Goal: Task Accomplishment & Management: Complete application form

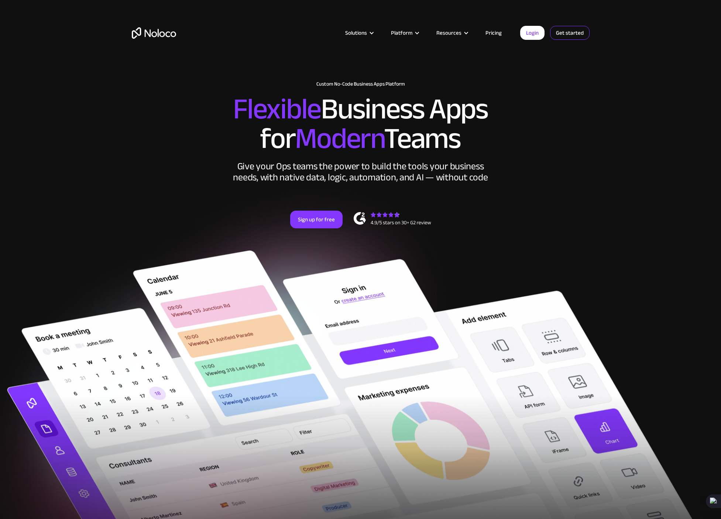
click at [0, 0] on link "Get started" at bounding box center [0, 0] width 0 height 0
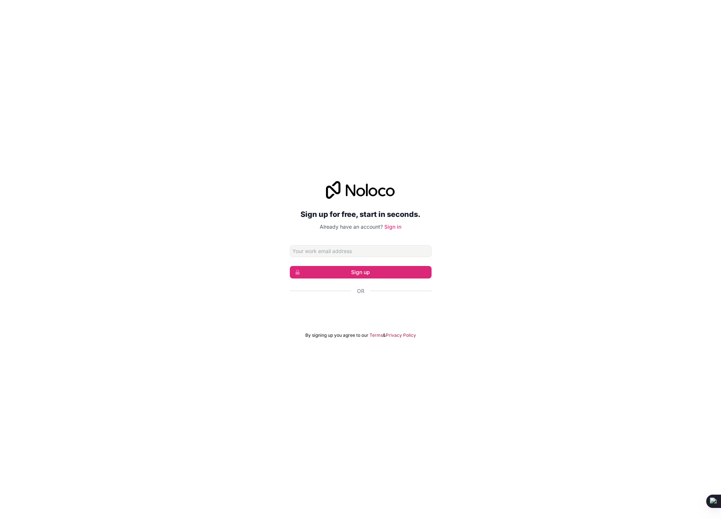
click at [313, 254] on input "Email address" at bounding box center [361, 251] width 142 height 12
type input "[EMAIL_ADDRESS][DOMAIN_NAME]"
drag, startPoint x: 255, startPoint y: 299, endPoint x: 291, endPoint y: 277, distance: 42.7
click at [255, 299] on div "Sign up for free, start in seconds. Already have an account? Sign in [EMAIL_ADD…" at bounding box center [360, 260] width 721 height 178
click at [318, 277] on button "Sign up" at bounding box center [361, 272] width 142 height 13
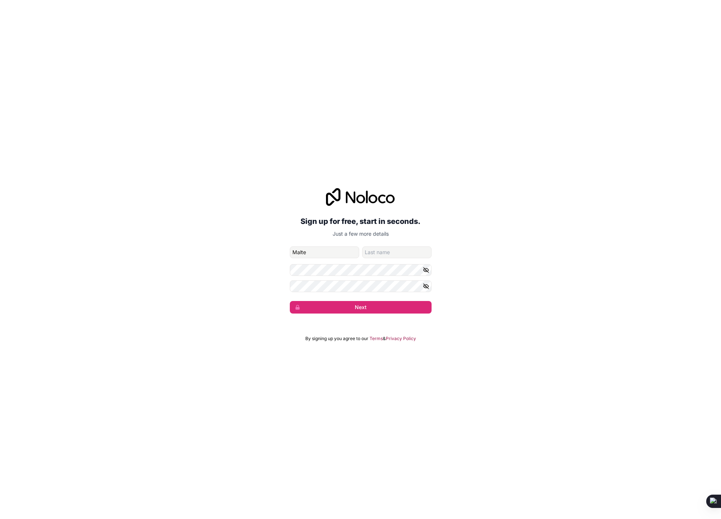
type input "Malte"
type input "Treutner"
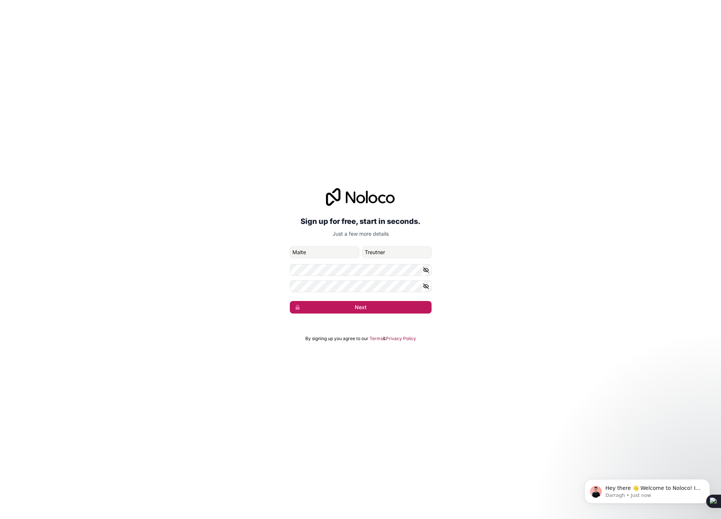
click at [346, 311] on button "Next" at bounding box center [361, 307] width 142 height 13
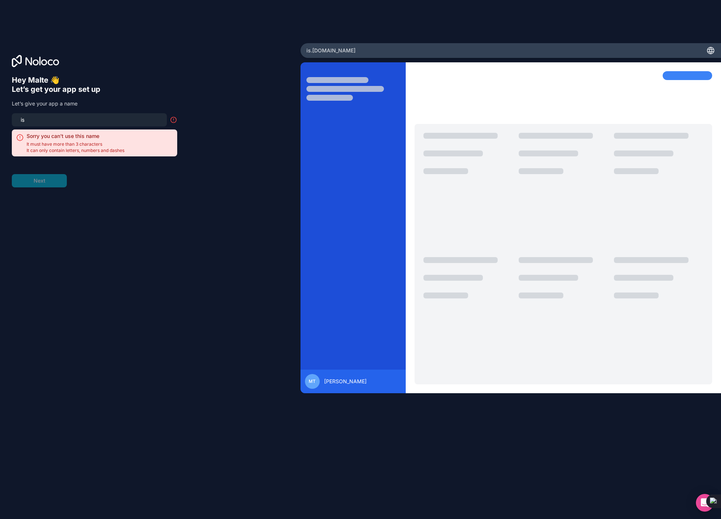
type input "i"
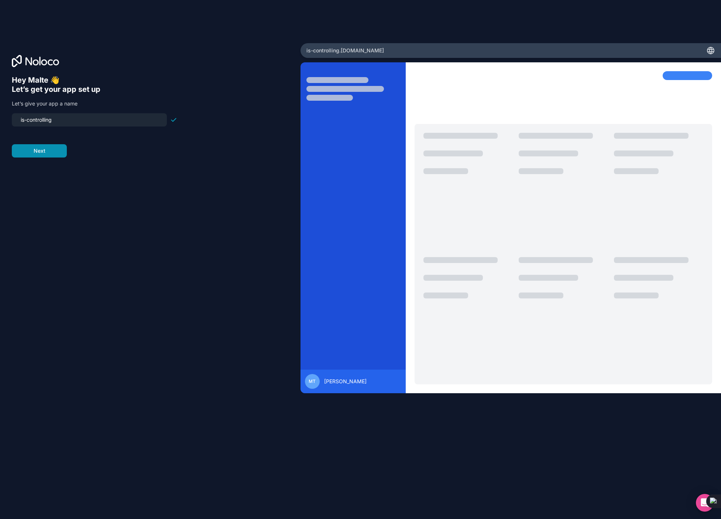
type input "is-controlling"
click at [32, 151] on button "Next" at bounding box center [39, 150] width 55 height 13
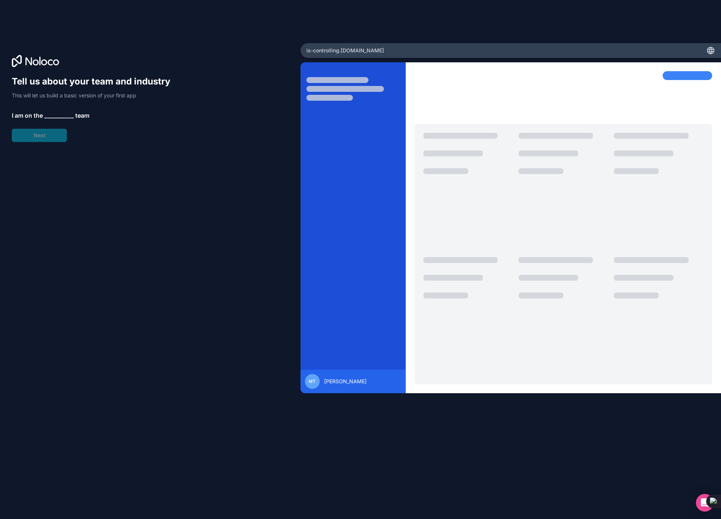
click at [55, 113] on span "__________" at bounding box center [59, 115] width 30 height 9
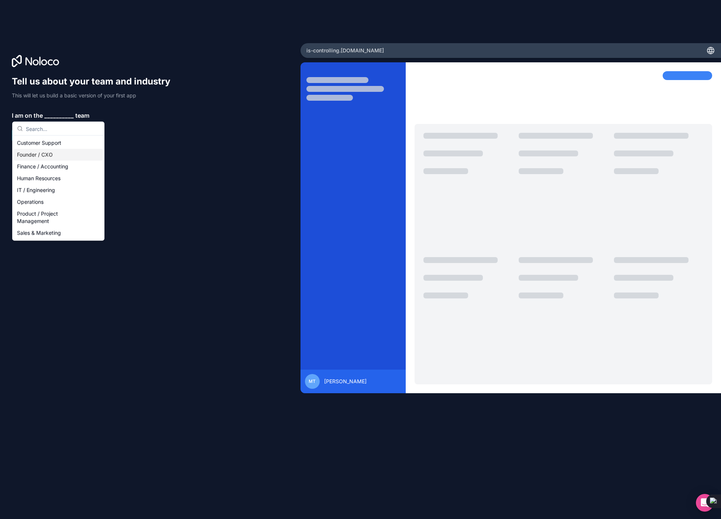
click at [59, 154] on div "Founder / CXO" at bounding box center [58, 155] width 89 height 12
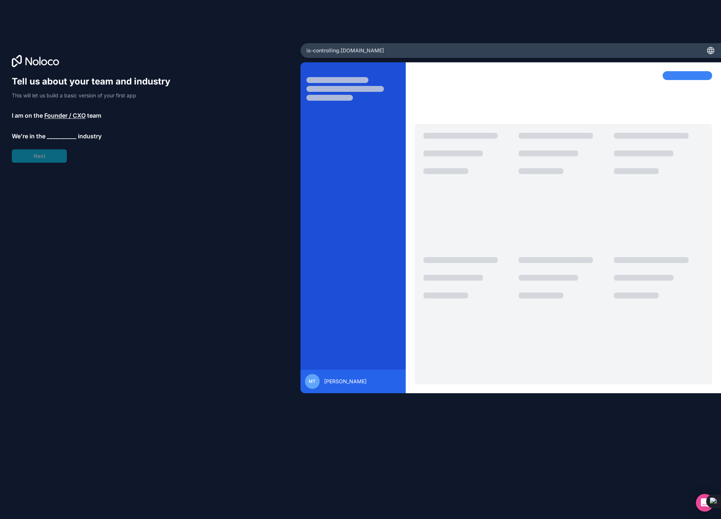
click at [56, 136] on span "__________" at bounding box center [62, 136] width 30 height 9
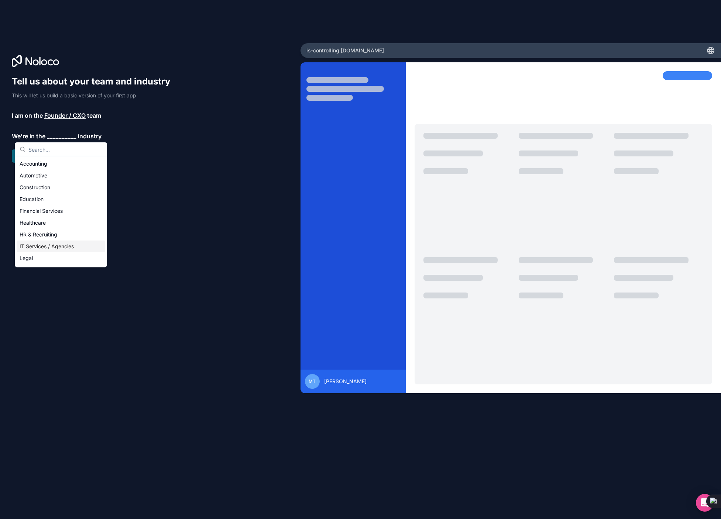
click at [56, 245] on div "IT Services / Agencies" at bounding box center [61, 247] width 89 height 12
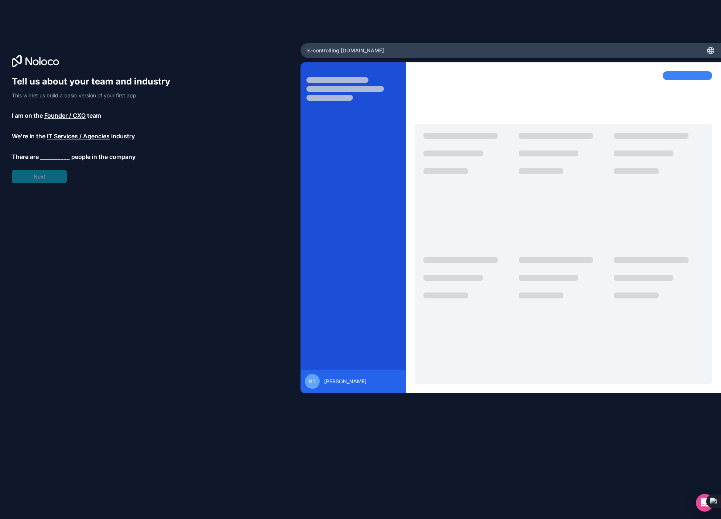
click at [49, 157] on span "__________" at bounding box center [55, 156] width 30 height 9
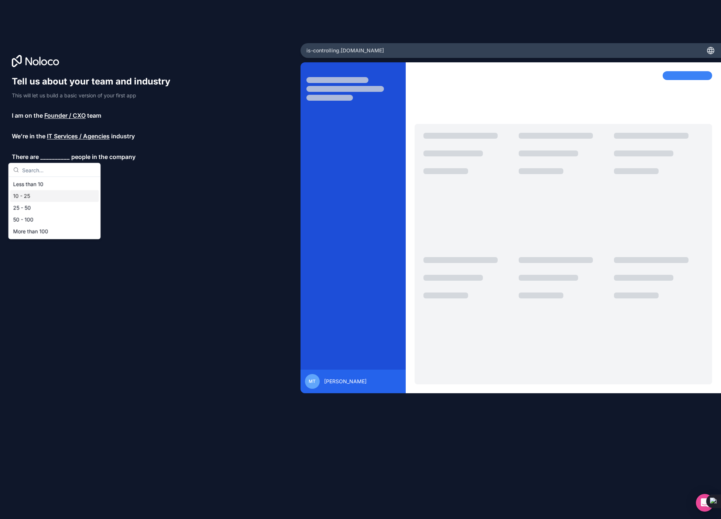
click at [38, 199] on div "10 - 25" at bounding box center [54, 196] width 89 height 12
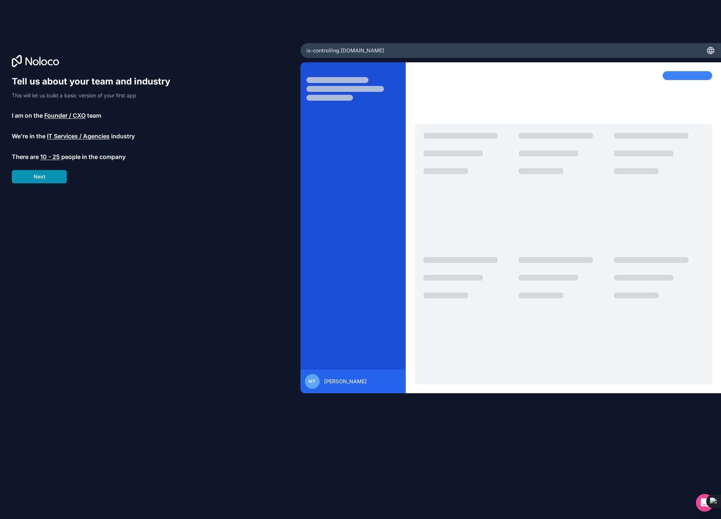
click at [38, 179] on button "Next" at bounding box center [39, 176] width 55 height 13
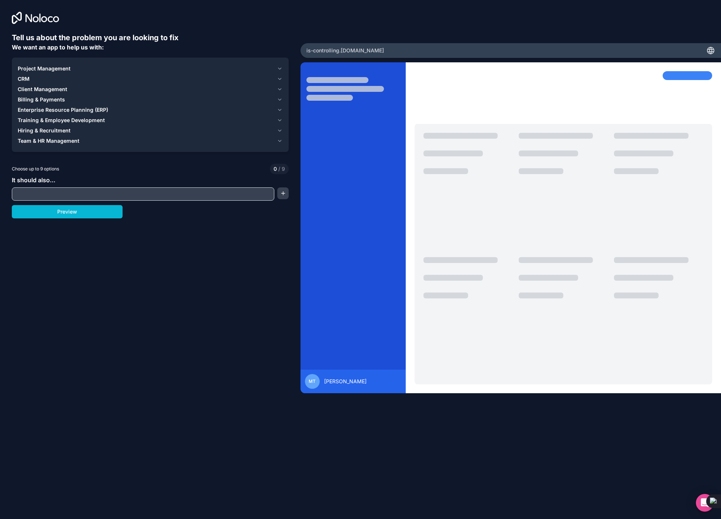
click at [281, 68] on icon "button" at bounding box center [280, 69] width 6 height 6
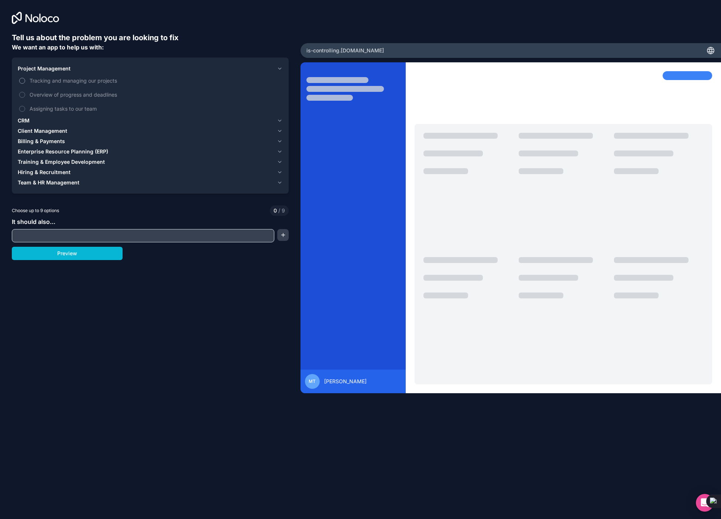
click at [21, 81] on button "Tracking and managing our projects" at bounding box center [22, 81] width 6 height 6
click at [25, 122] on span "CRM" at bounding box center [24, 120] width 12 height 7
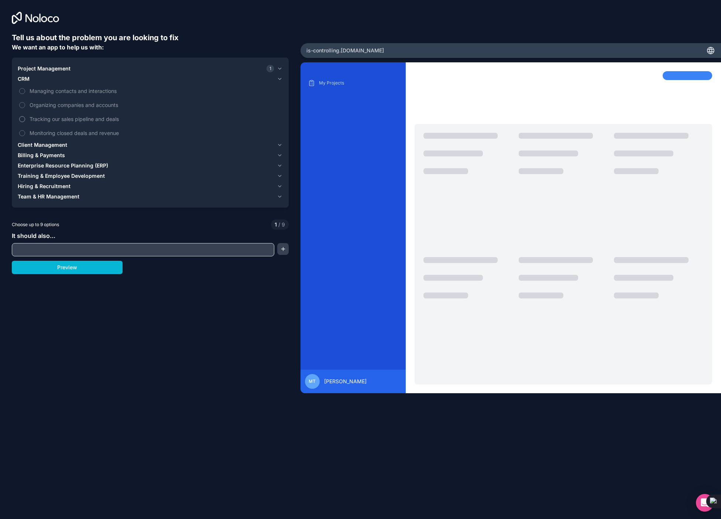
click at [24, 118] on button "Tracking our sales pipeline and deals" at bounding box center [22, 119] width 6 height 6
click at [37, 148] on span "Client Management" at bounding box center [42, 144] width 49 height 7
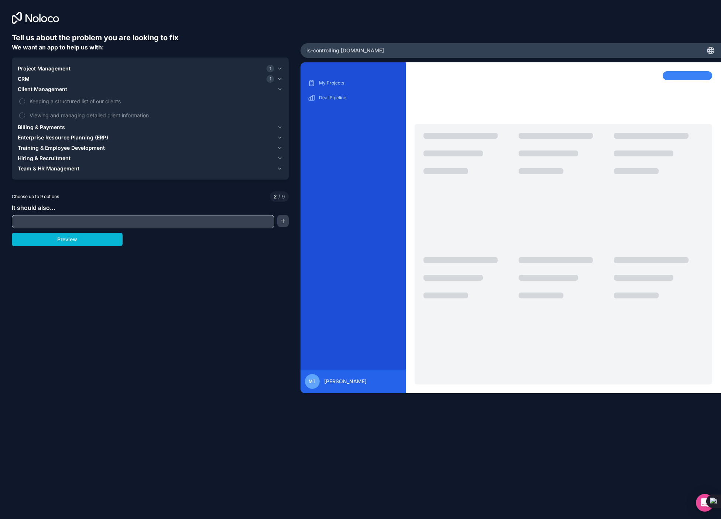
click at [34, 128] on span "Billing & Payments" at bounding box center [41, 127] width 47 height 7
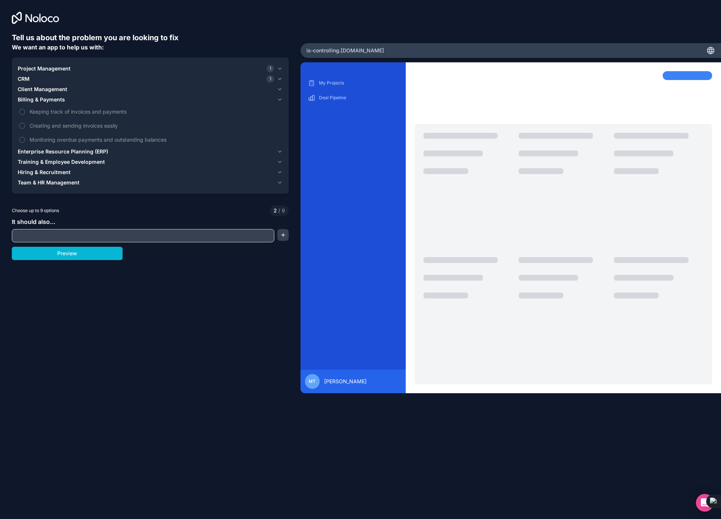
click at [63, 151] on span "Enterprise Resource Planning (ERP)" at bounding box center [63, 151] width 90 height 7
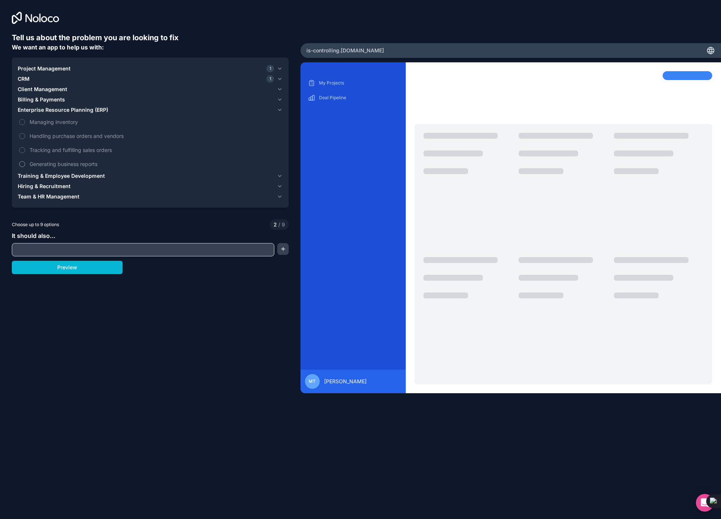
click at [24, 162] on button "Generating business reports" at bounding box center [22, 164] width 6 height 6
click at [39, 176] on span "Training & Employee Development" at bounding box center [61, 175] width 87 height 7
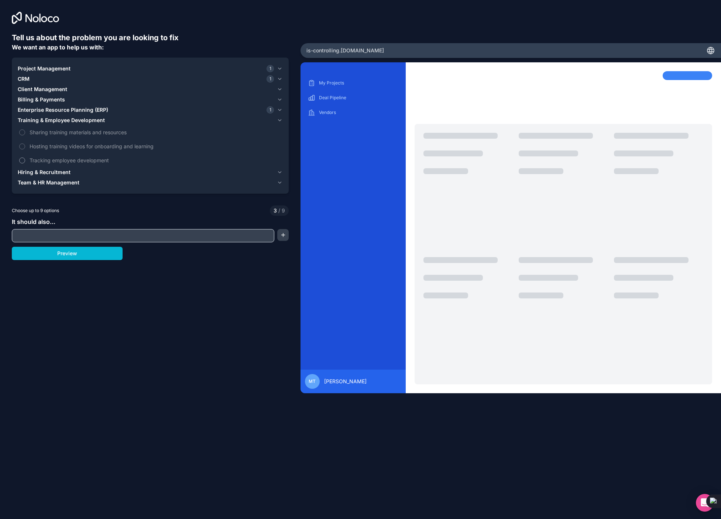
click at [45, 161] on span "Tracking employee development" at bounding box center [156, 161] width 252 height 8
click at [25, 161] on button "Tracking employee development" at bounding box center [22, 161] width 6 height 6
click at [38, 174] on span "Hiring & Recruitment" at bounding box center [44, 172] width 53 height 7
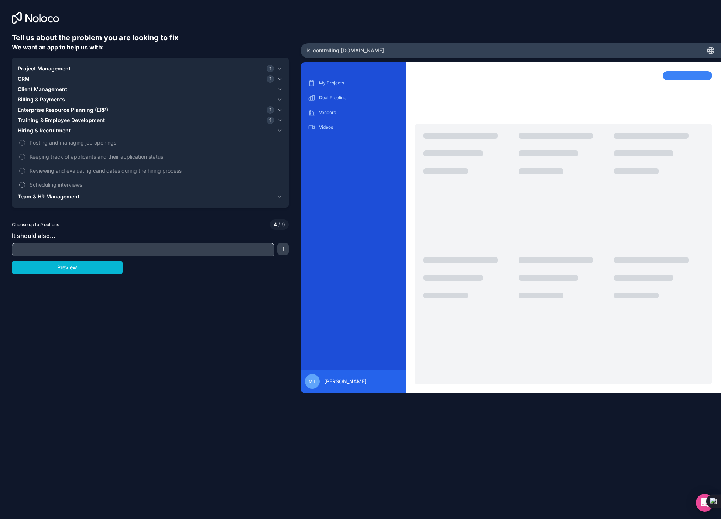
click at [39, 184] on span "Scheduling interviews" at bounding box center [156, 185] width 252 height 8
click at [25, 184] on button "Scheduling interviews" at bounding box center [22, 185] width 6 height 6
click at [35, 199] on span "Team & HR Management" at bounding box center [49, 196] width 62 height 7
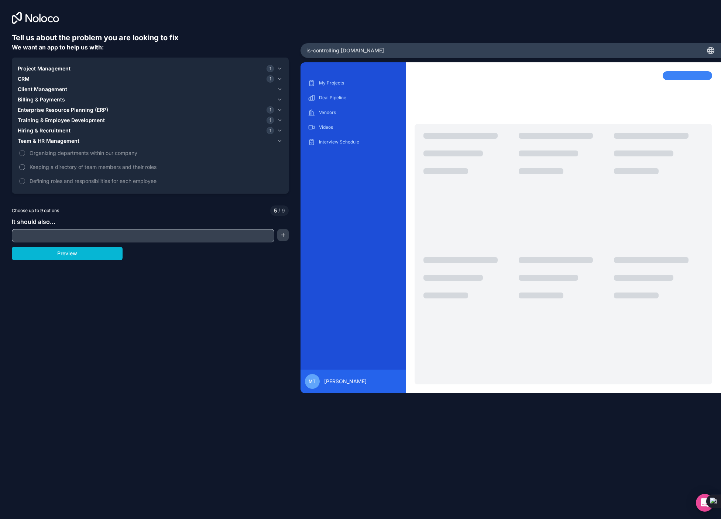
click at [38, 171] on label "Keeping a directory of team members and their roles" at bounding box center [150, 167] width 265 height 14
click at [25, 170] on button "Keeping a directory of team members and their roles" at bounding box center [22, 167] width 6 height 6
click at [51, 240] on input "text" at bounding box center [143, 236] width 259 height 10
click at [285, 234] on button "button" at bounding box center [282, 235] width 11 height 12
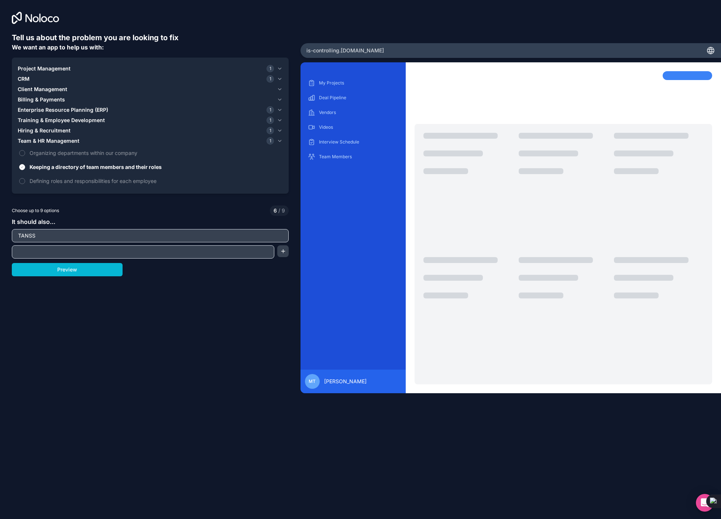
click at [47, 234] on input "TANSS" at bounding box center [150, 236] width 273 height 10
type input "TANSS Reporting"
click at [50, 249] on input "text" at bounding box center [143, 252] width 259 height 10
type input "Server-Eye Reporting"
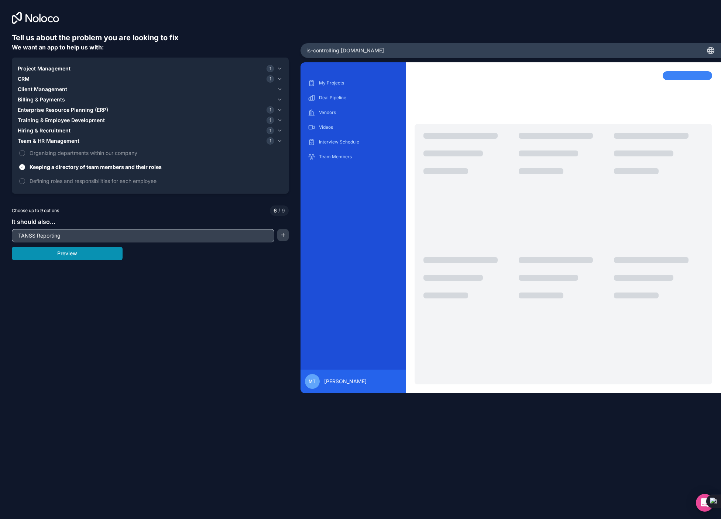
click at [80, 256] on button "Preview" at bounding box center [67, 253] width 111 height 13
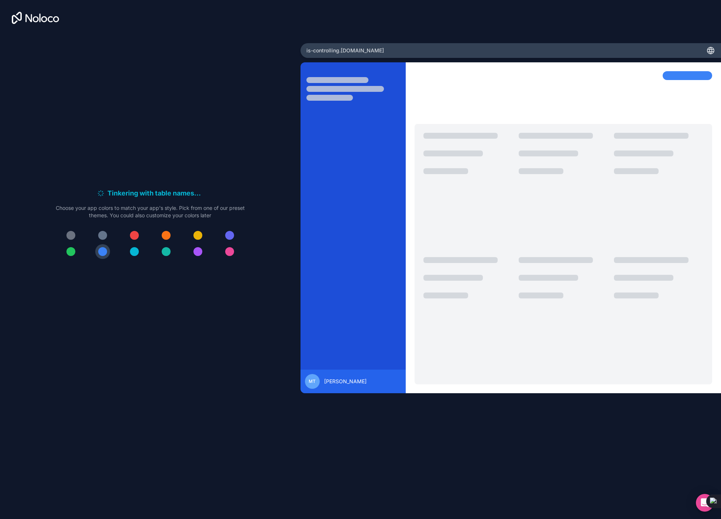
click at [133, 238] on div at bounding box center [134, 235] width 9 height 9
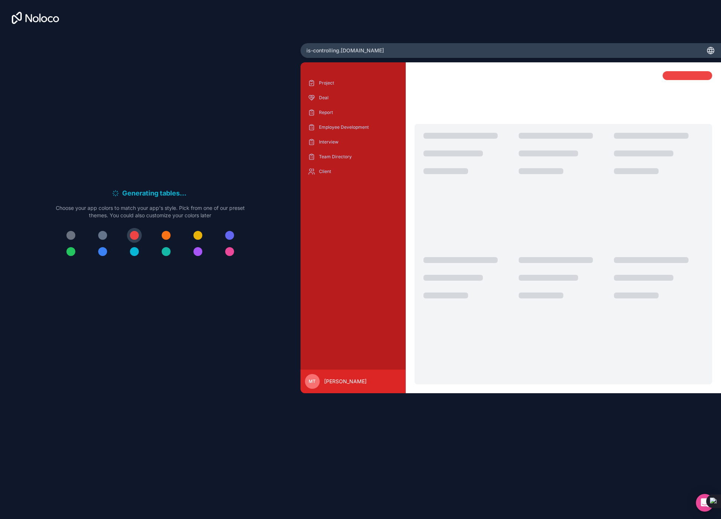
click at [341, 52] on span "is-controlling .[DOMAIN_NAME]" at bounding box center [345, 50] width 78 height 7
click at [711, 51] on icon at bounding box center [710, 50] width 9 height 9
click at [514, 44] on div "is-controlling .[DOMAIN_NAME]" at bounding box center [510, 50] width 420 height 15
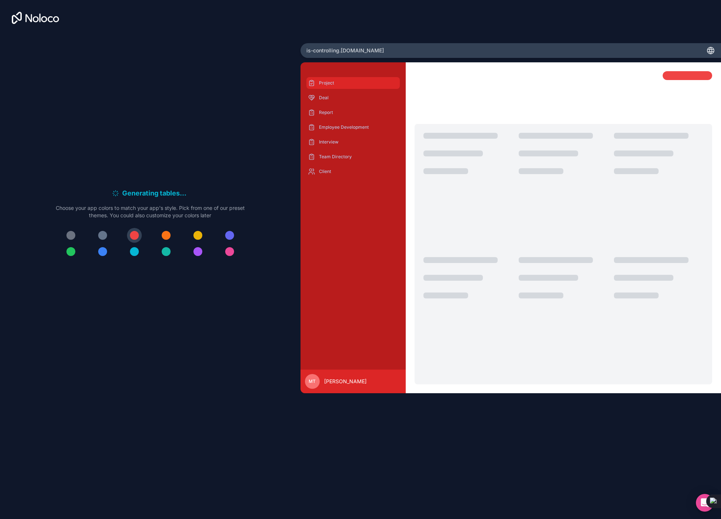
click at [323, 88] on div "Project" at bounding box center [352, 83] width 93 height 12
click at [328, 100] on p "Deal" at bounding box center [358, 98] width 79 height 6
click at [328, 114] on p "Report" at bounding box center [358, 113] width 79 height 6
click at [330, 122] on div "Employee Development" at bounding box center [352, 127] width 93 height 12
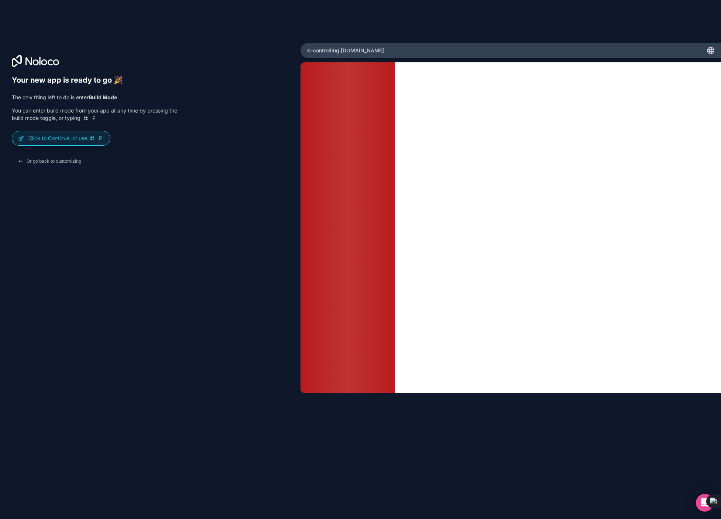
click at [72, 243] on div "Your new app is ready to go 🎉 The only thing left to do is enter Build Mode You…" at bounding box center [150, 270] width 277 height 389
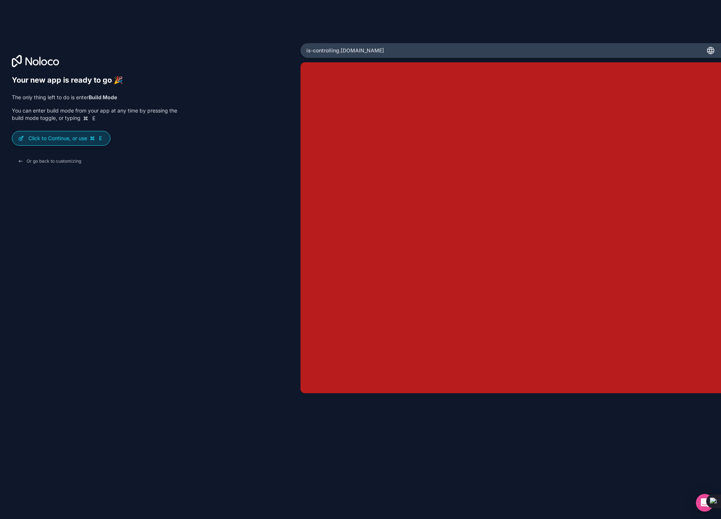
click at [46, 140] on p "Click to Continue, or use E" at bounding box center [66, 138] width 76 height 7
